Goal: Navigation & Orientation: Find specific page/section

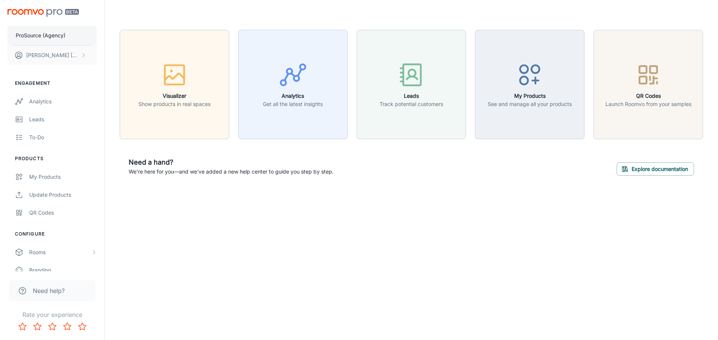
click at [53, 38] on p "ProSource (Agency)" at bounding box center [41, 35] width 50 height 8
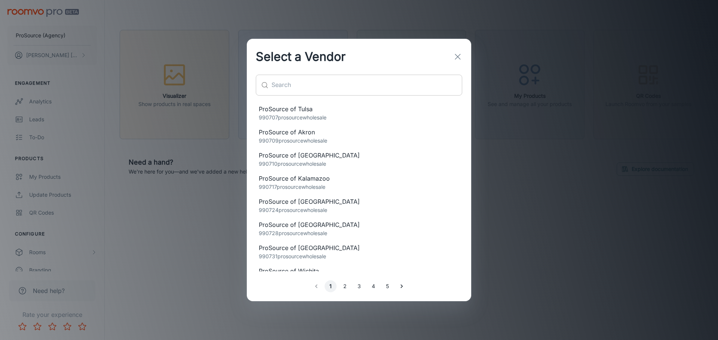
click at [371, 92] on input "text" at bounding box center [366, 85] width 191 height 21
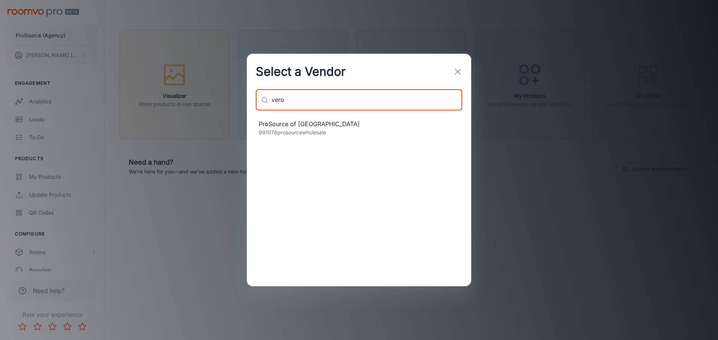
type input "vero"
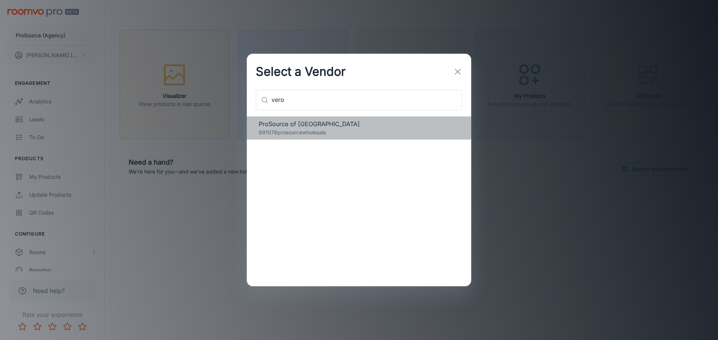
click at [297, 132] on p "991076prosourcewholesale" at bounding box center [359, 133] width 200 height 8
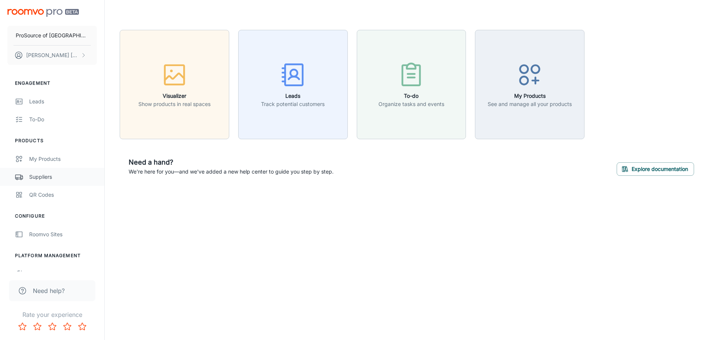
click at [44, 176] on div "Suppliers" at bounding box center [63, 177] width 68 height 8
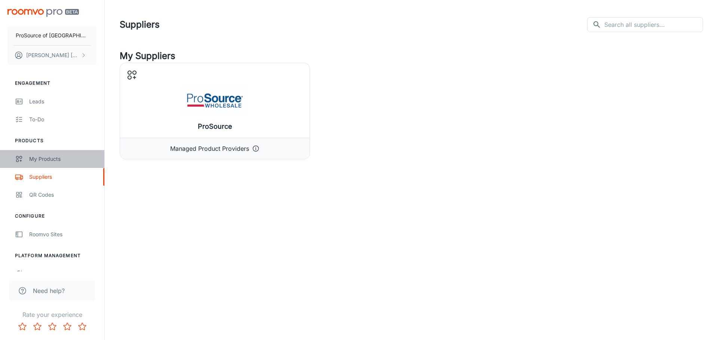
click at [27, 162] on link "My Products" at bounding box center [52, 159] width 104 height 18
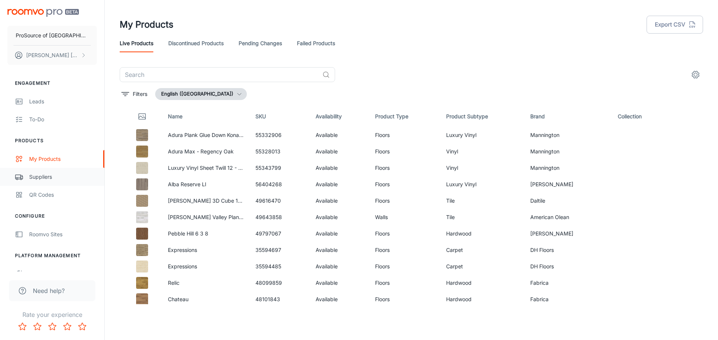
click at [34, 180] on div "Suppliers" at bounding box center [63, 177] width 68 height 8
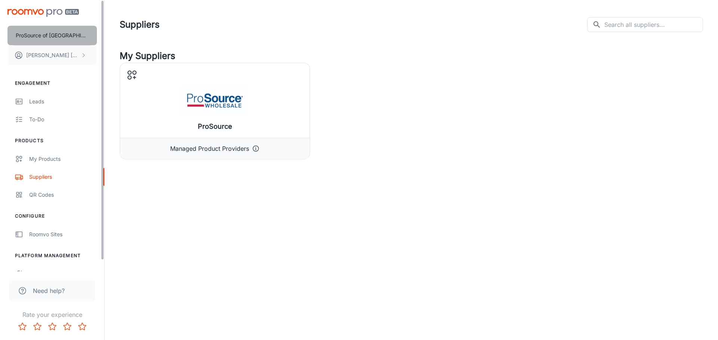
click at [69, 39] on p "ProSource of [GEOGRAPHIC_DATA]" at bounding box center [52, 35] width 73 height 8
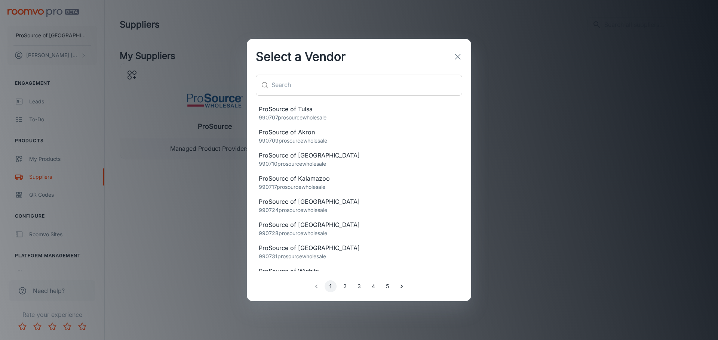
click at [302, 94] on input "text" at bounding box center [366, 85] width 191 height 21
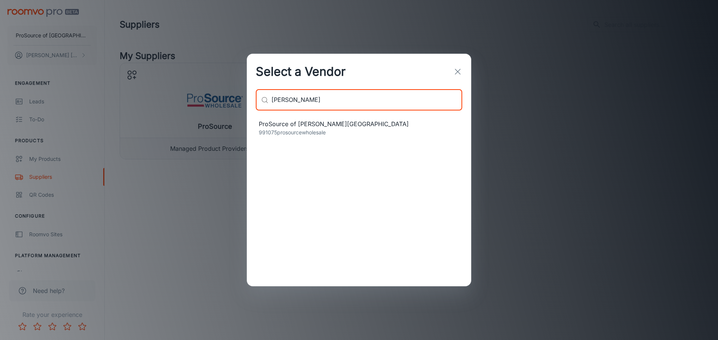
type input "[PERSON_NAME]"
click at [320, 130] on p "991075prosourcewholesale" at bounding box center [359, 133] width 200 height 8
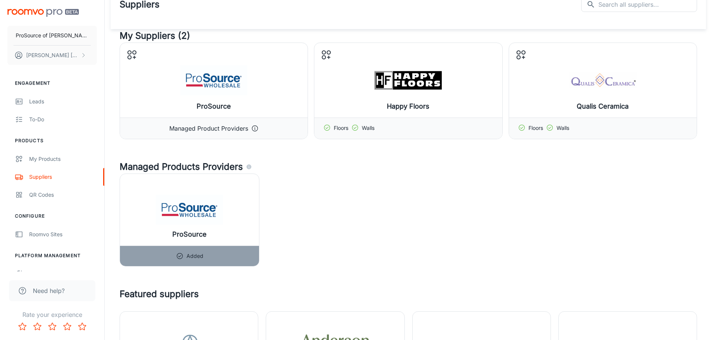
scroll to position [37, 0]
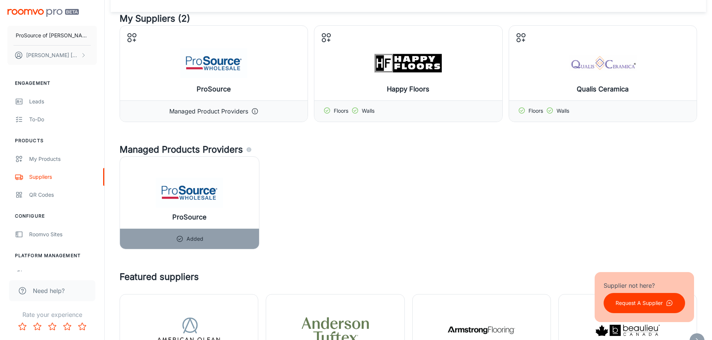
click at [372, 180] on div "ProSource Added" at bounding box center [405, 200] width 583 height 99
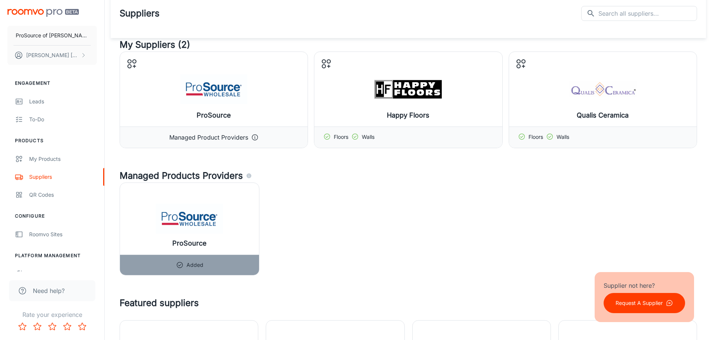
scroll to position [0, 0]
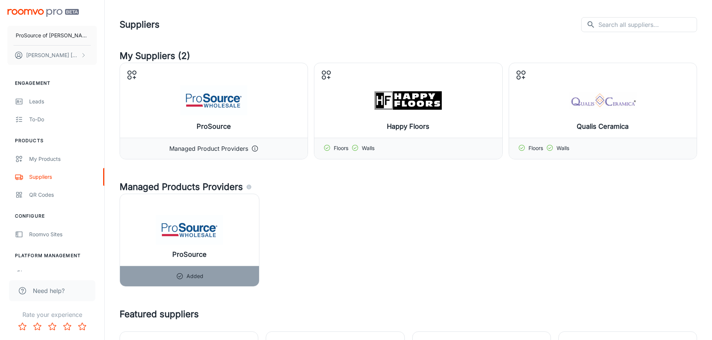
click at [415, 52] on h4 "My Suppliers (2)" at bounding box center [408, 55] width 577 height 13
click at [58, 36] on p "ProSource of [PERSON_NAME][GEOGRAPHIC_DATA]" at bounding box center [52, 35] width 73 height 8
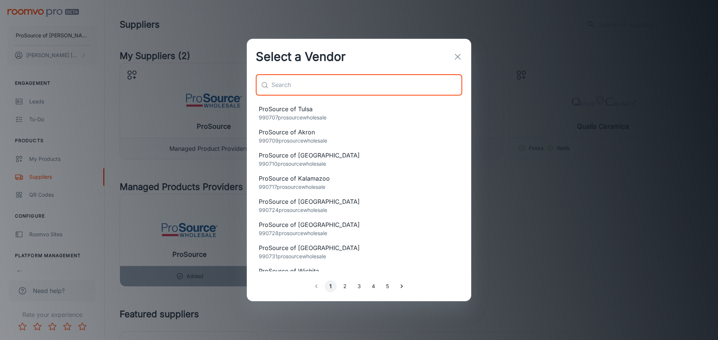
click at [315, 81] on input "text" at bounding box center [366, 85] width 191 height 21
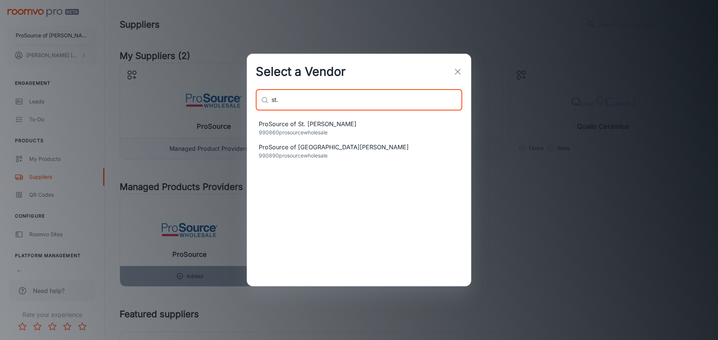
type input "st."
click at [318, 145] on span "ProSource of [GEOGRAPHIC_DATA][PERSON_NAME]" at bounding box center [359, 147] width 200 height 9
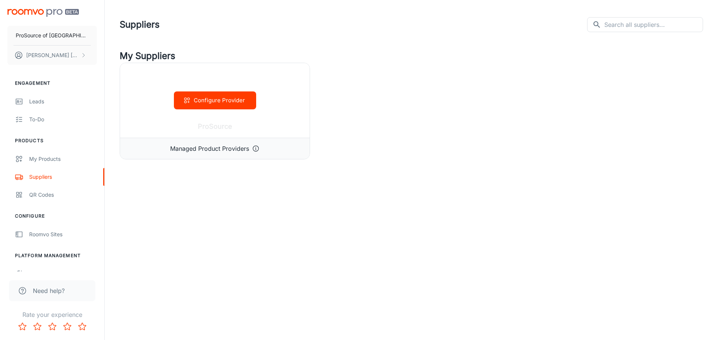
click at [138, 75] on div "Configure Provider" at bounding box center [214, 100] width 189 height 75
click at [225, 97] on button "Configure Provider" at bounding box center [215, 101] width 82 height 18
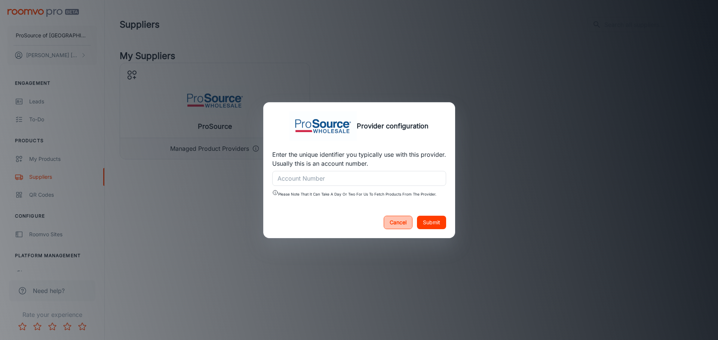
click at [403, 224] on button "Cancel" at bounding box center [397, 222] width 29 height 13
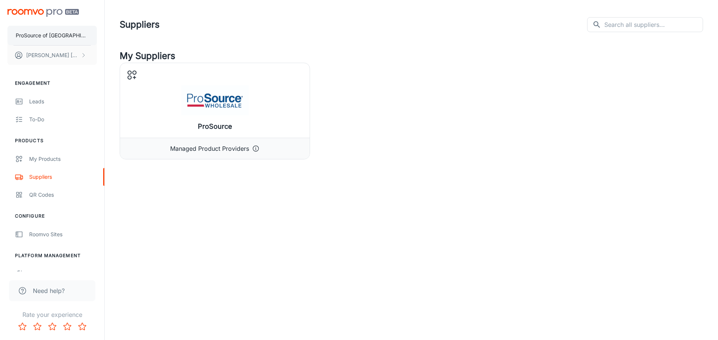
click at [50, 37] on p "ProSource of [GEOGRAPHIC_DATA][PERSON_NAME]" at bounding box center [52, 35] width 73 height 8
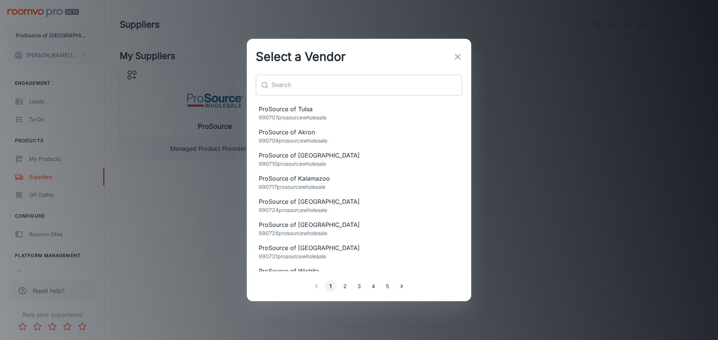
click at [361, 80] on input "text" at bounding box center [366, 85] width 191 height 21
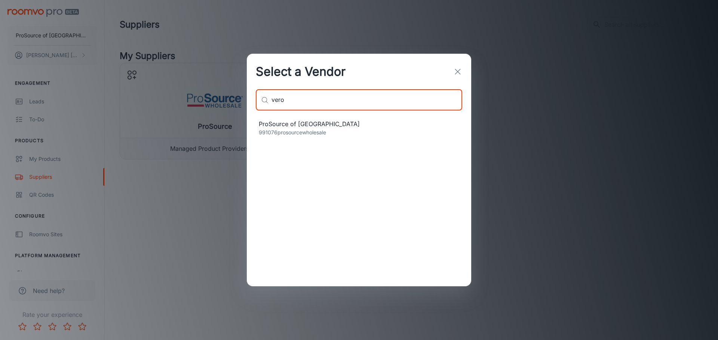
type input "vero"
click at [324, 124] on span "ProSource of [GEOGRAPHIC_DATA]" at bounding box center [359, 124] width 200 height 9
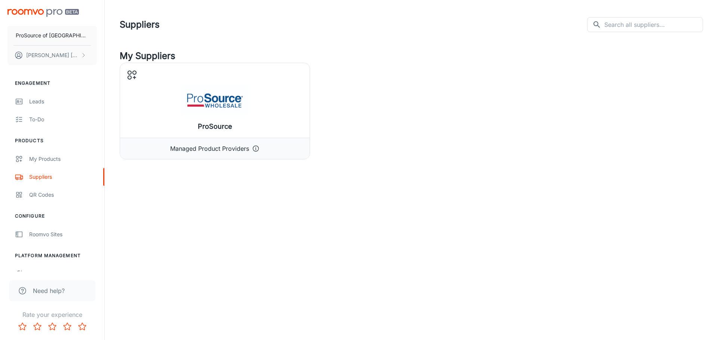
click at [194, 191] on div "ProSource of Vero Beach [PERSON_NAME] Engagement Leads To-do Products My Produc…" at bounding box center [359, 170] width 718 height 340
click at [58, 33] on p "ProSource of [GEOGRAPHIC_DATA]" at bounding box center [52, 35] width 73 height 8
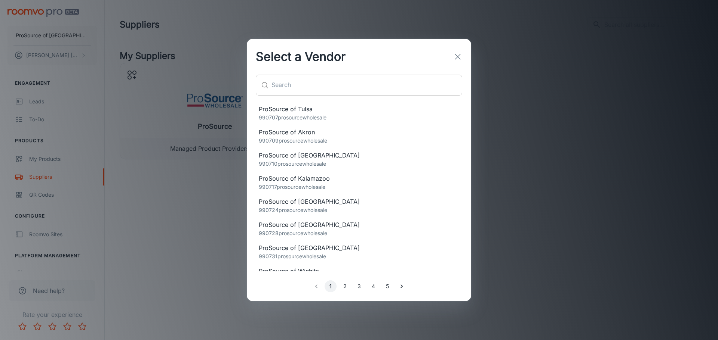
click at [383, 88] on input "text" at bounding box center [366, 85] width 191 height 21
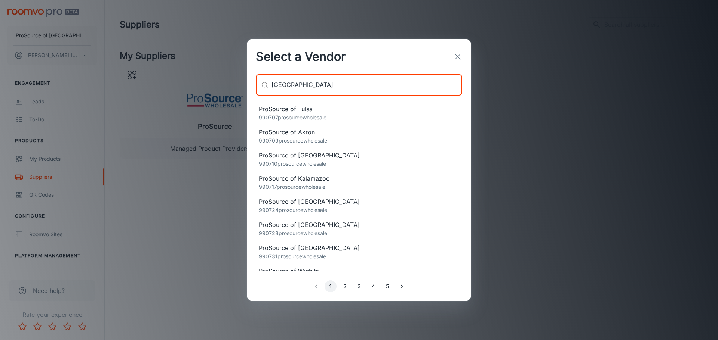
type input "[GEOGRAPHIC_DATA]"
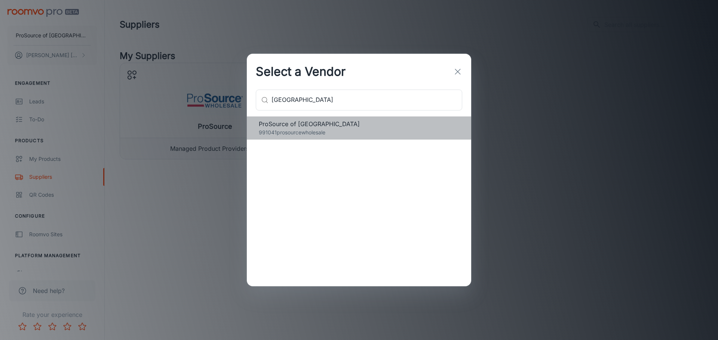
click at [314, 126] on span "ProSource of [GEOGRAPHIC_DATA]" at bounding box center [359, 124] width 200 height 9
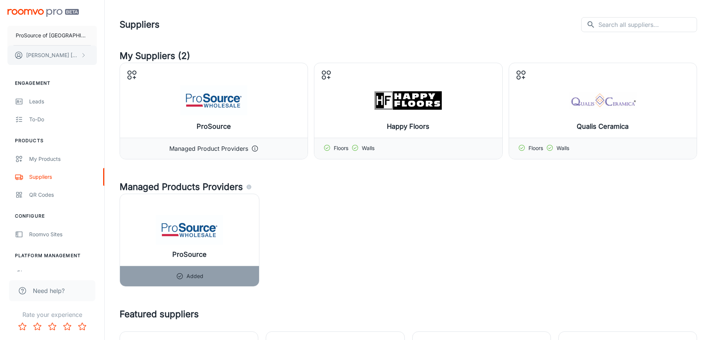
click at [50, 51] on p "[PERSON_NAME]" at bounding box center [52, 55] width 53 height 8
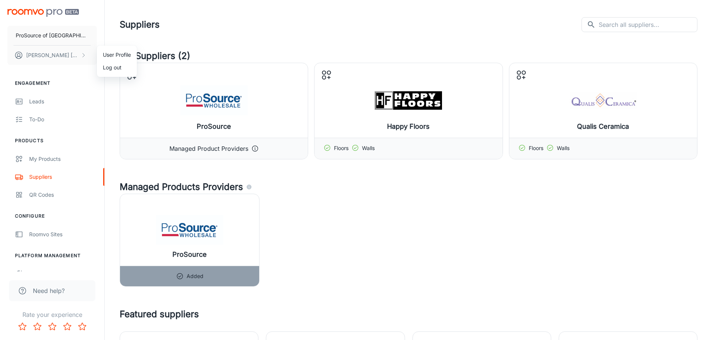
click at [115, 53] on li "User Profile" at bounding box center [117, 55] width 40 height 13
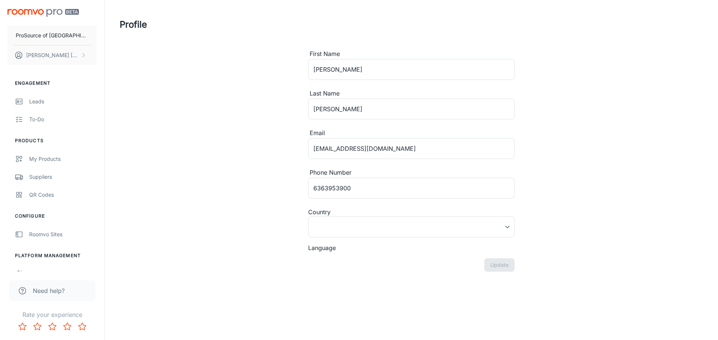
type input "[GEOGRAPHIC_DATA]"
click at [49, 31] on p "ProSource of [GEOGRAPHIC_DATA]" at bounding box center [52, 35] width 73 height 8
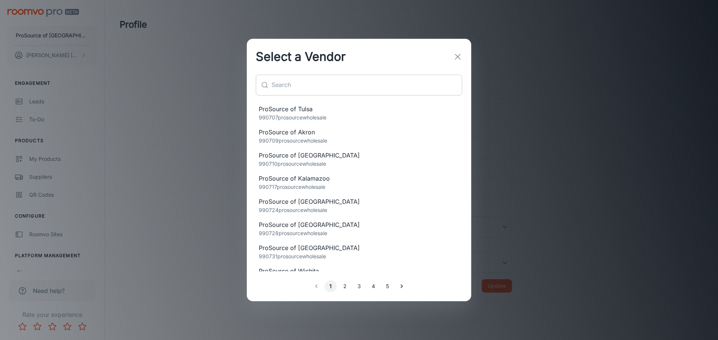
click at [311, 78] on input "text" at bounding box center [366, 85] width 191 height 21
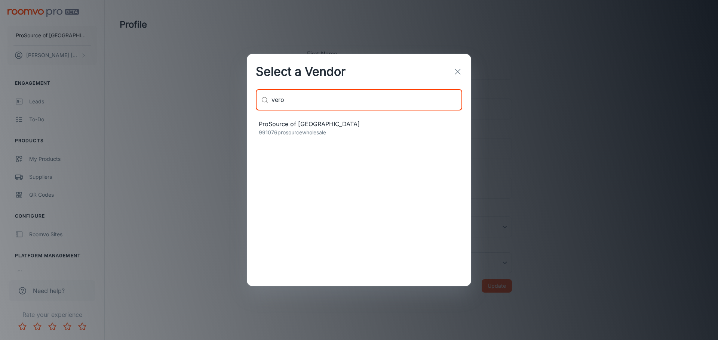
type input "vero"
click at [317, 129] on p "991076prosourcewholesale" at bounding box center [359, 133] width 200 height 8
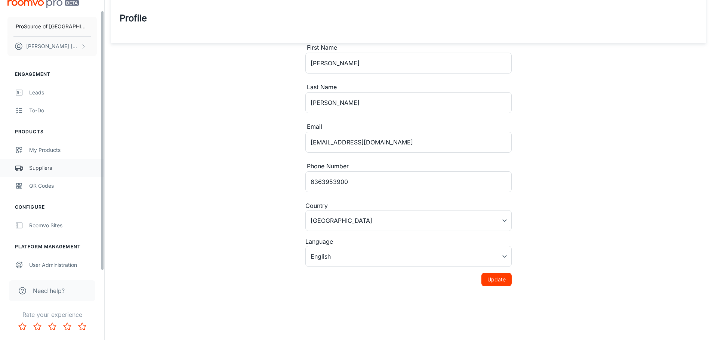
scroll to position [12, 0]
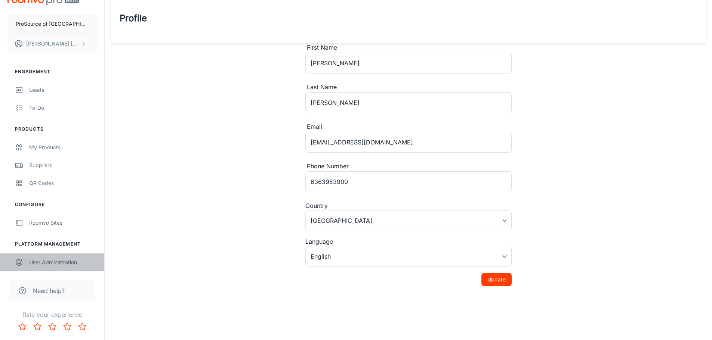
click at [58, 260] on div "User Administration" at bounding box center [63, 263] width 68 height 8
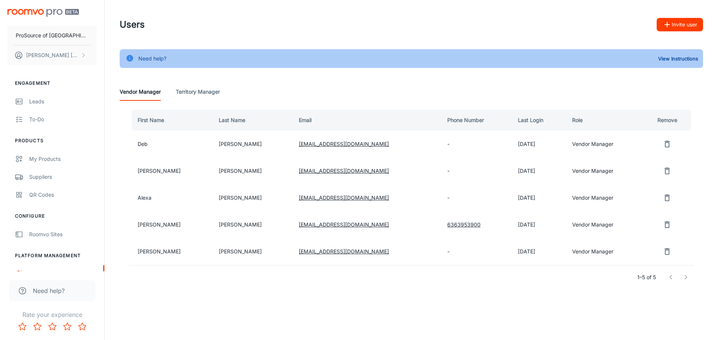
click at [435, 299] on div "Users Invite user Need help? View Instructions Vendor Manager Territory Manager…" at bounding box center [411, 164] width 613 height 328
click at [40, 180] on div "Suppliers" at bounding box center [63, 177] width 68 height 8
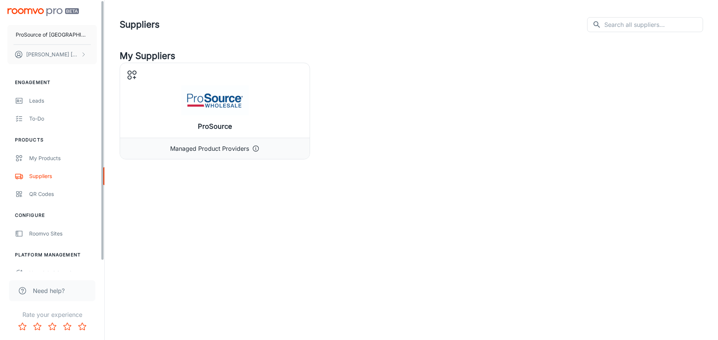
drag, startPoint x: 103, startPoint y: 178, endPoint x: 81, endPoint y: 179, distance: 21.7
click at [81, 179] on div "ProSource of Vero Beach [PERSON_NAME] Engagement Leads To-do Products My Produc…" at bounding box center [52, 136] width 104 height 272
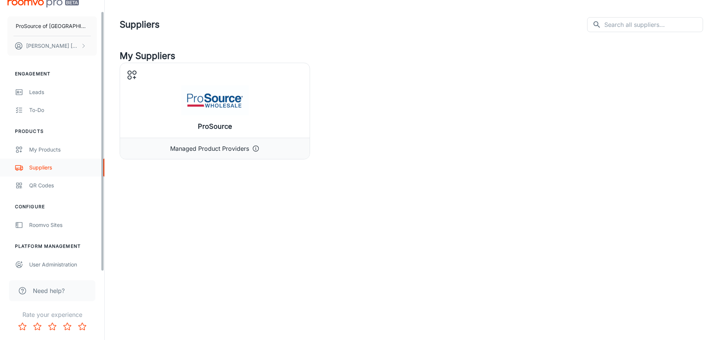
scroll to position [12, 0]
click at [70, 219] on div "Roomvo Sites" at bounding box center [63, 223] width 68 height 8
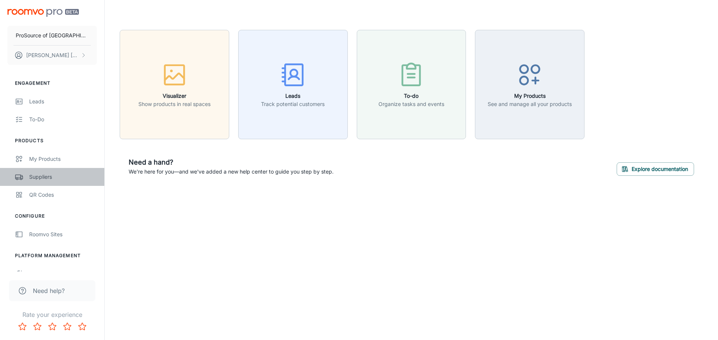
click at [43, 173] on div "Suppliers" at bounding box center [63, 177] width 68 height 8
